Goal: Find specific page/section: Find specific page/section

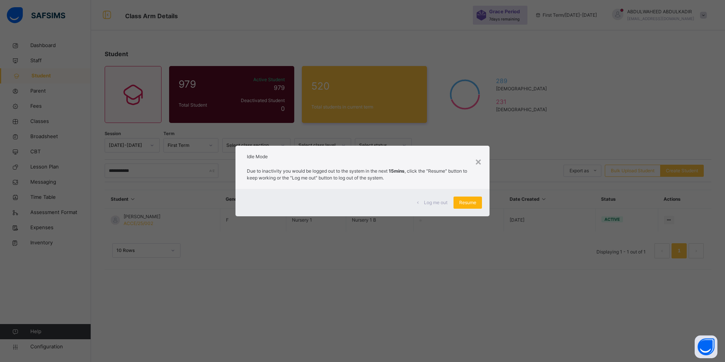
click at [468, 206] on span "Resume" at bounding box center [467, 202] width 17 height 7
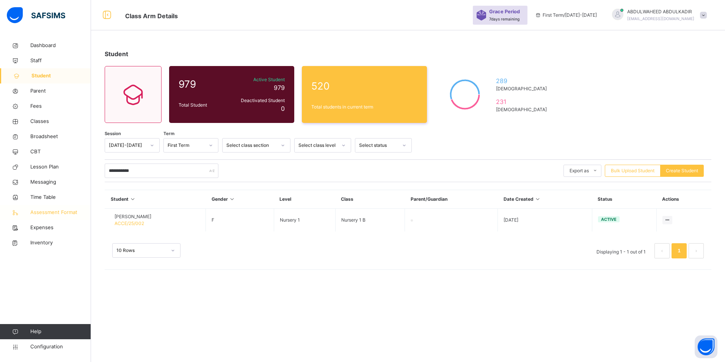
click at [59, 212] on span "Assessment Format" at bounding box center [60, 213] width 61 height 8
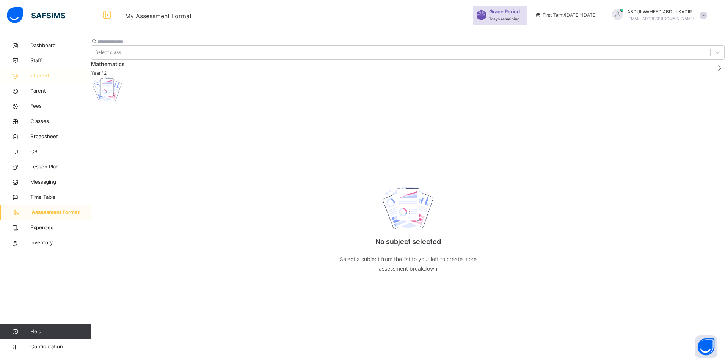
click at [46, 77] on span "Student" at bounding box center [60, 76] width 61 height 8
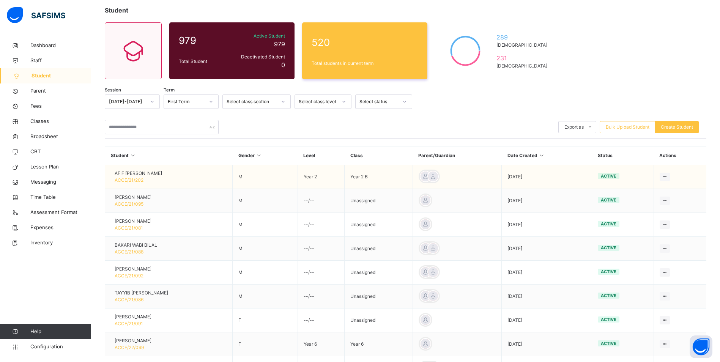
scroll to position [17, 0]
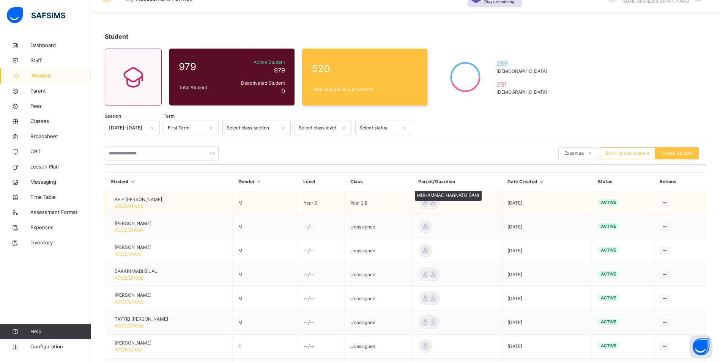
click at [439, 202] on div at bounding box center [432, 202] width 11 height 11
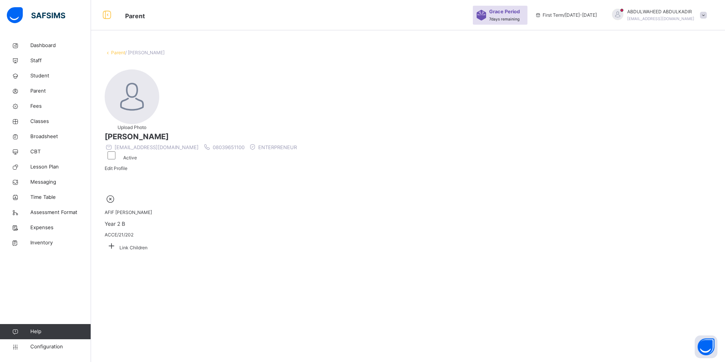
click at [118, 240] on icon at bounding box center [112, 246] width 14 height 12
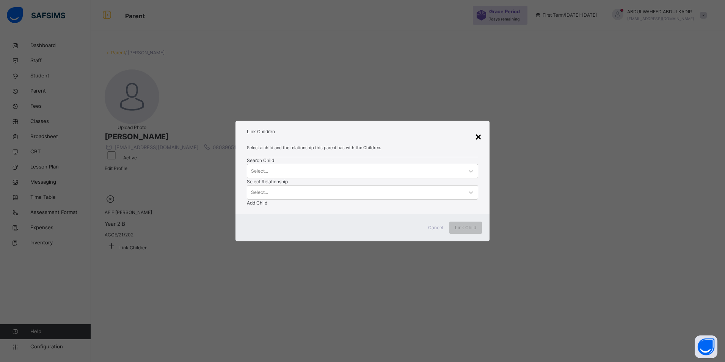
click at [477, 130] on div "×" at bounding box center [478, 136] width 7 height 16
